Goal: Task Accomplishment & Management: Complete application form

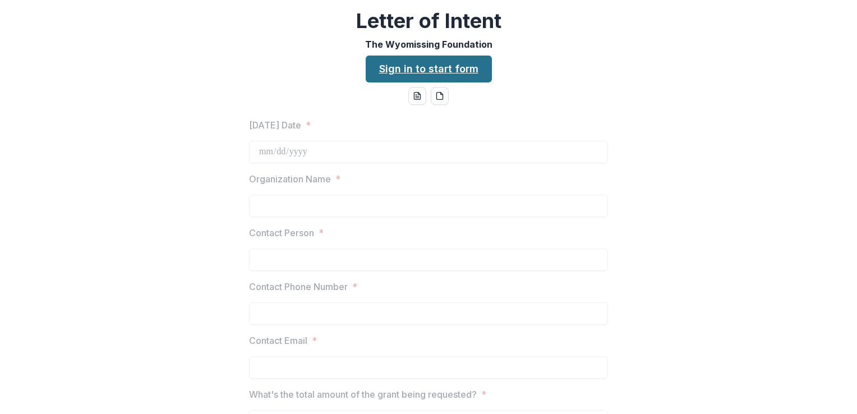
click at [458, 72] on link "Sign in to start form" at bounding box center [429, 69] width 126 height 27
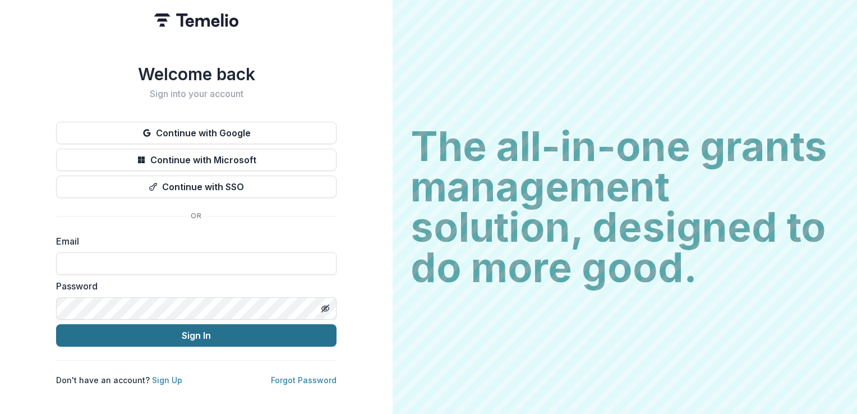
type input "**********"
click at [208, 332] on button "Sign In" at bounding box center [196, 335] width 280 height 22
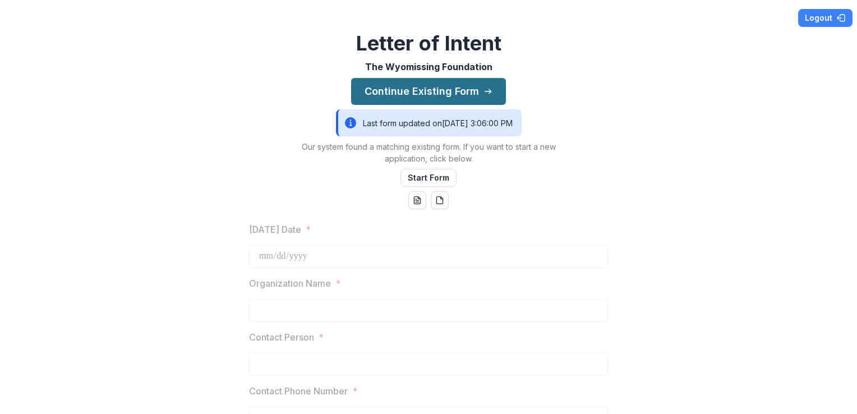
click at [438, 88] on button "Continue Existing Form" at bounding box center [428, 91] width 155 height 27
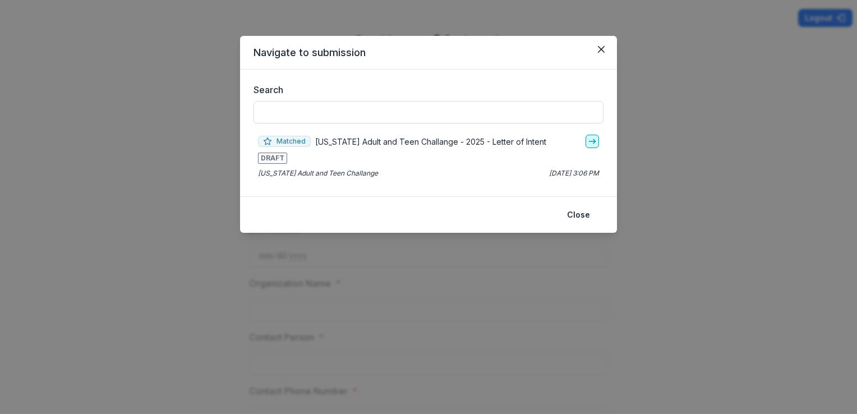
click at [587, 139] on link "go-to" at bounding box center [592, 141] width 13 height 13
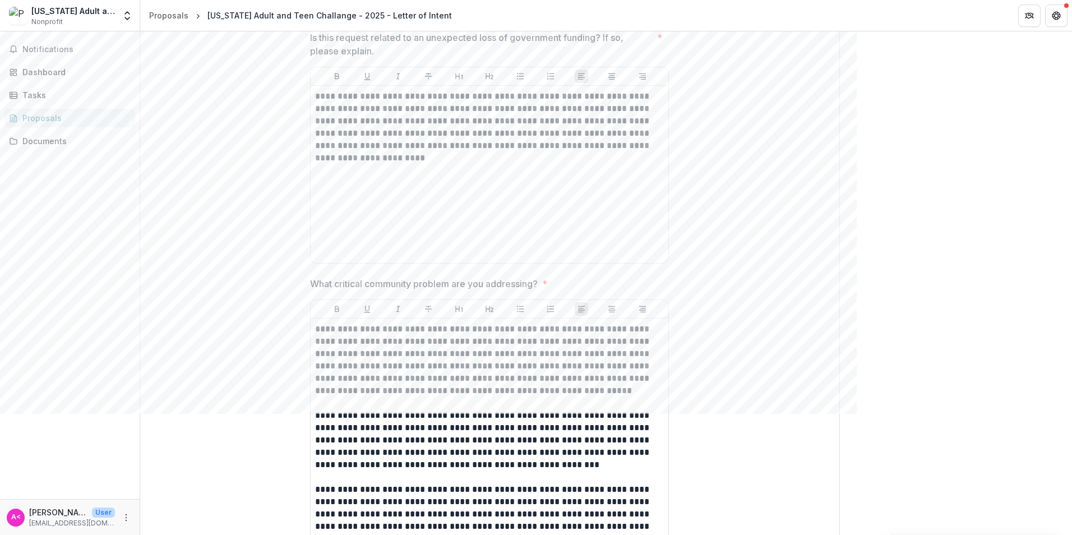
scroll to position [505, 0]
